Goal: Download file/media

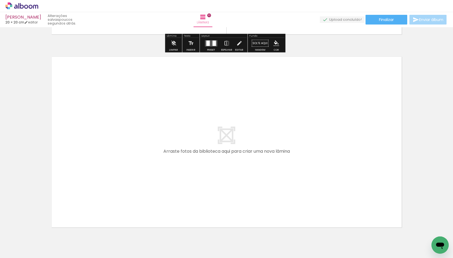
scroll to position [1921, 0]
click at [376, 19] on paper-button "Finalizar" at bounding box center [387, 20] width 42 height 10
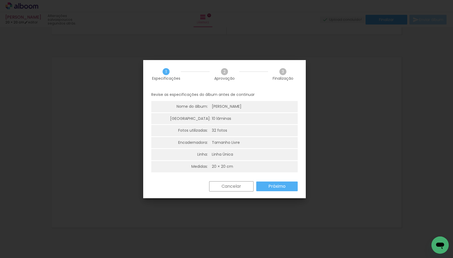
click at [214, 186] on paper-button "Cancelar" at bounding box center [231, 186] width 44 height 10
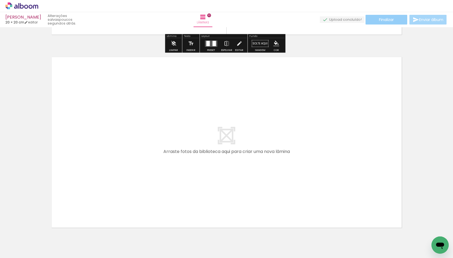
click at [380, 20] on span "Finalizar" at bounding box center [386, 20] width 15 height 4
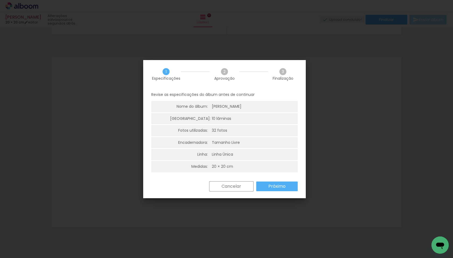
click at [0, 0] on slot "Próximo" at bounding box center [0, 0] width 0 height 0
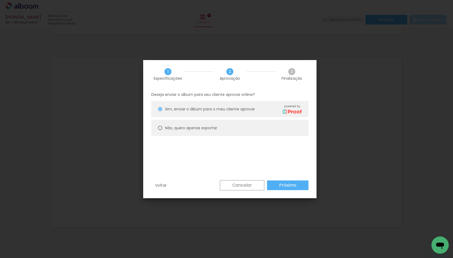
click at [160, 127] on div at bounding box center [160, 128] width 4 height 4
type paper-radio-button "on"
click at [278, 185] on paper-button "Próximo" at bounding box center [287, 185] width 41 height 10
type input "Alta, 300 DPI"
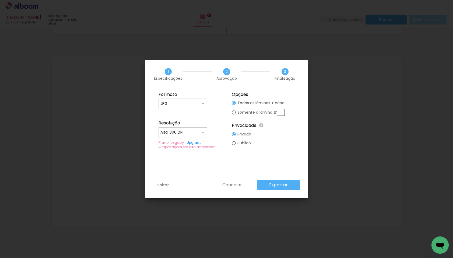
click at [0, 0] on slot "Exportar" at bounding box center [0, 0] width 0 height 0
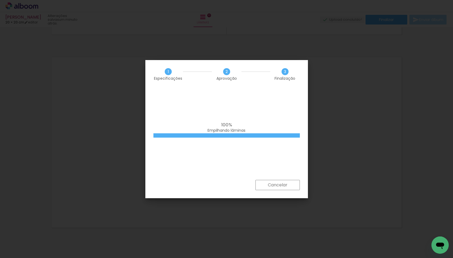
scroll to position [5106, 0]
